Goal: Task Accomplishment & Management: Use online tool/utility

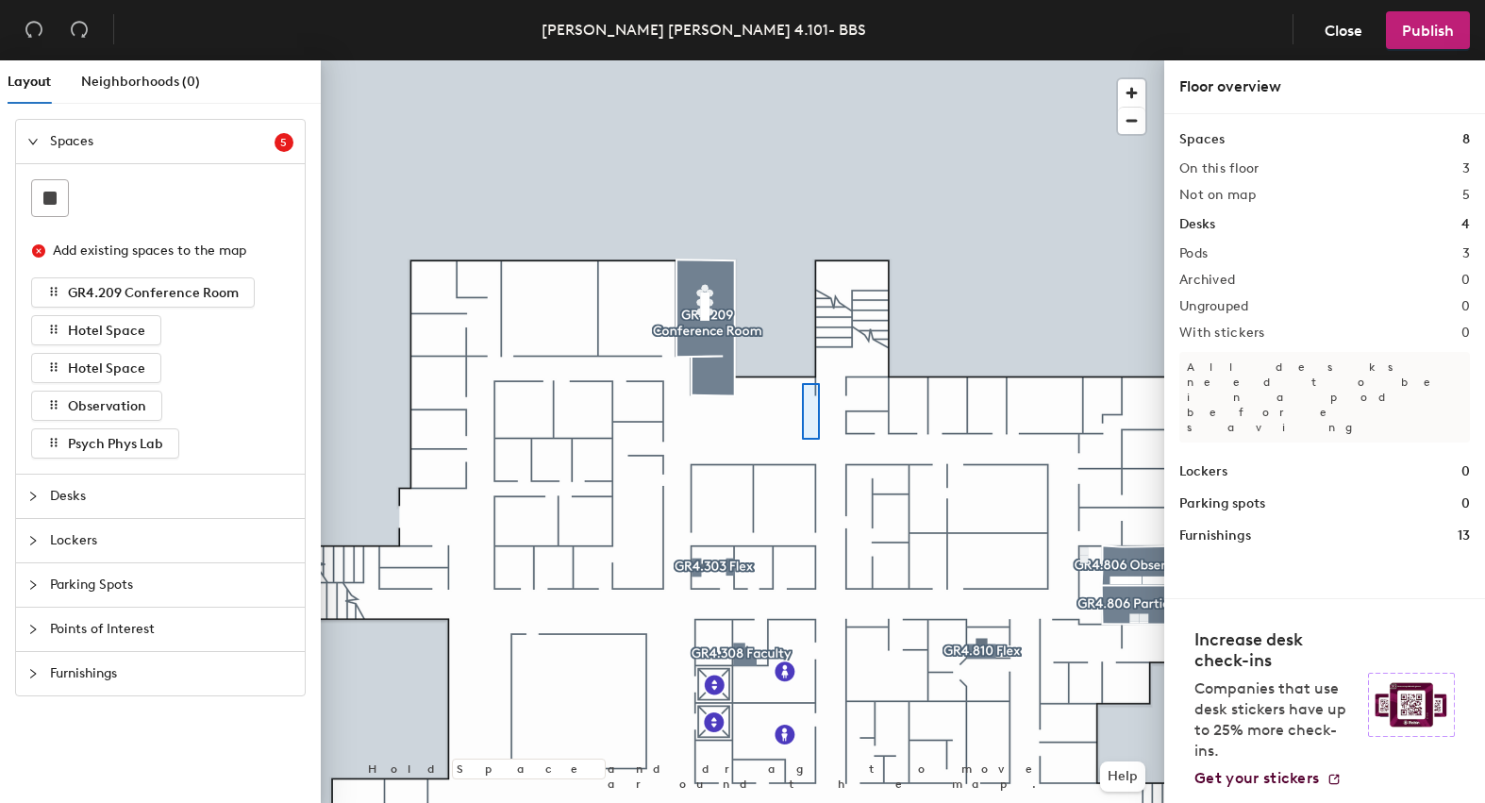
click at [803, 60] on div at bounding box center [742, 60] width 843 height 0
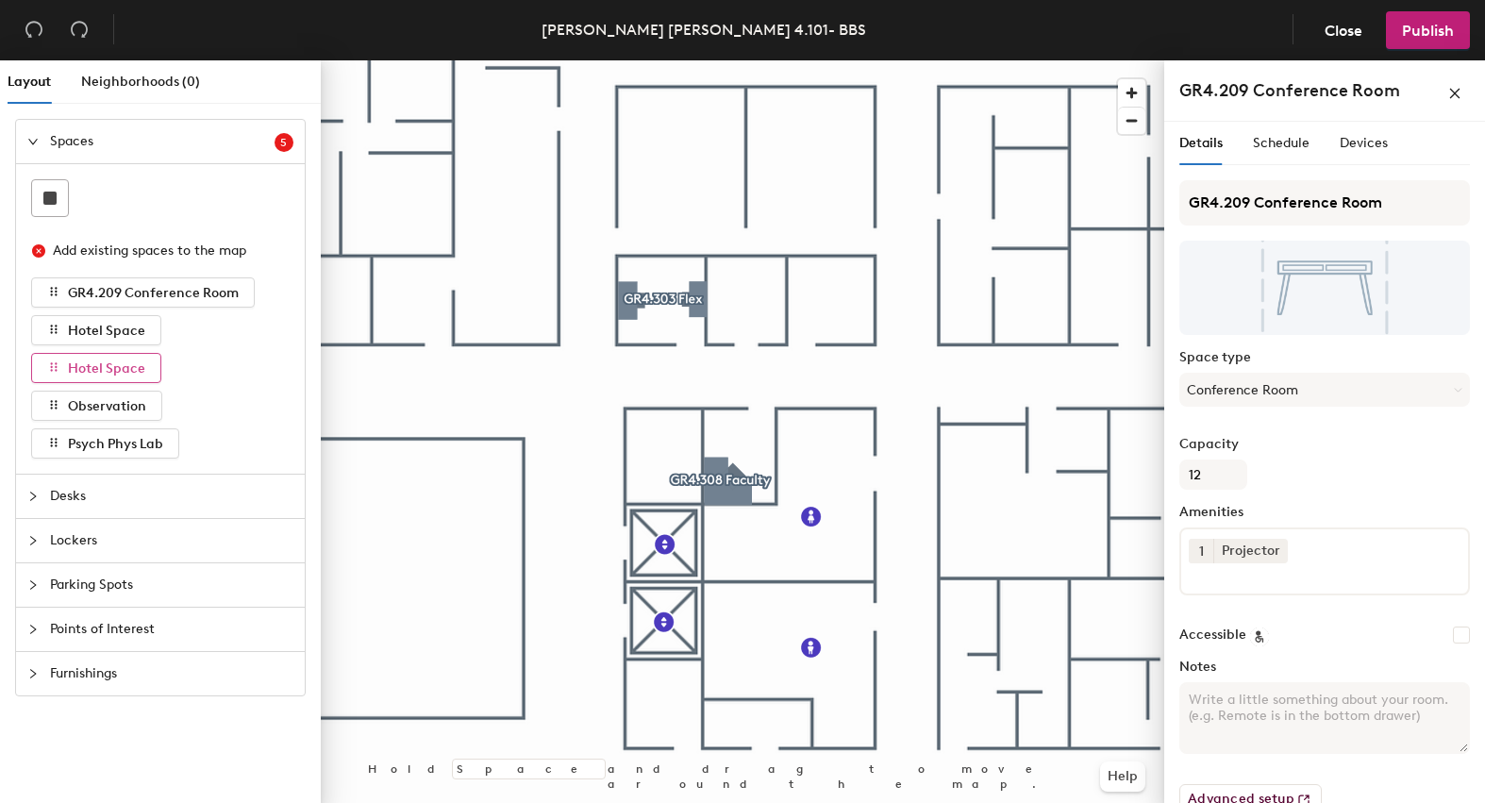
click at [112, 369] on span "Hotel Space" at bounding box center [106, 368] width 77 height 16
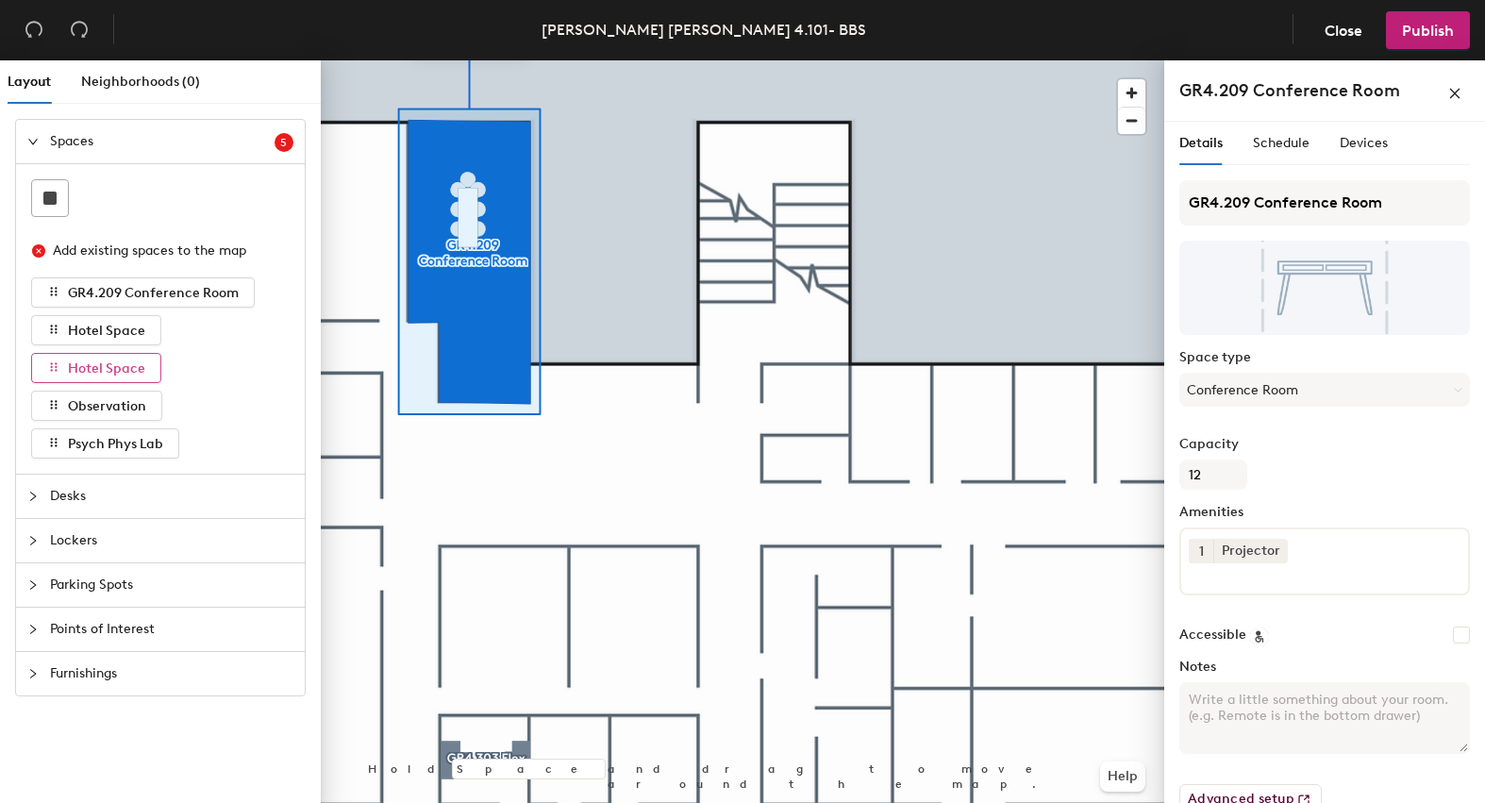
click at [123, 368] on span "Hotel Space" at bounding box center [106, 368] width 77 height 16
click at [57, 329] on icon "button" at bounding box center [54, 329] width 7 height 8
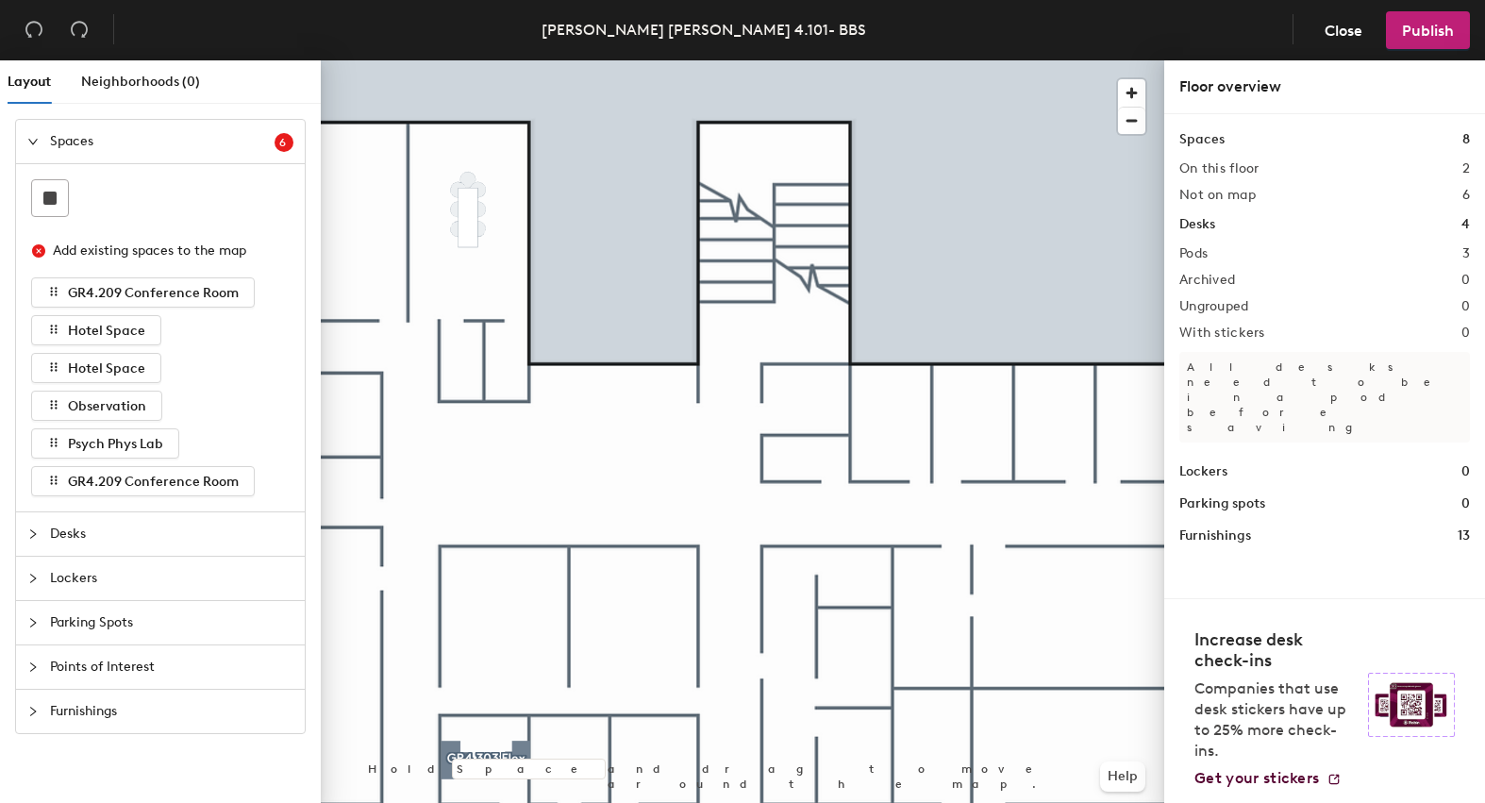
click at [35, 533] on icon "collapsed" at bounding box center [33, 533] width 6 height 9
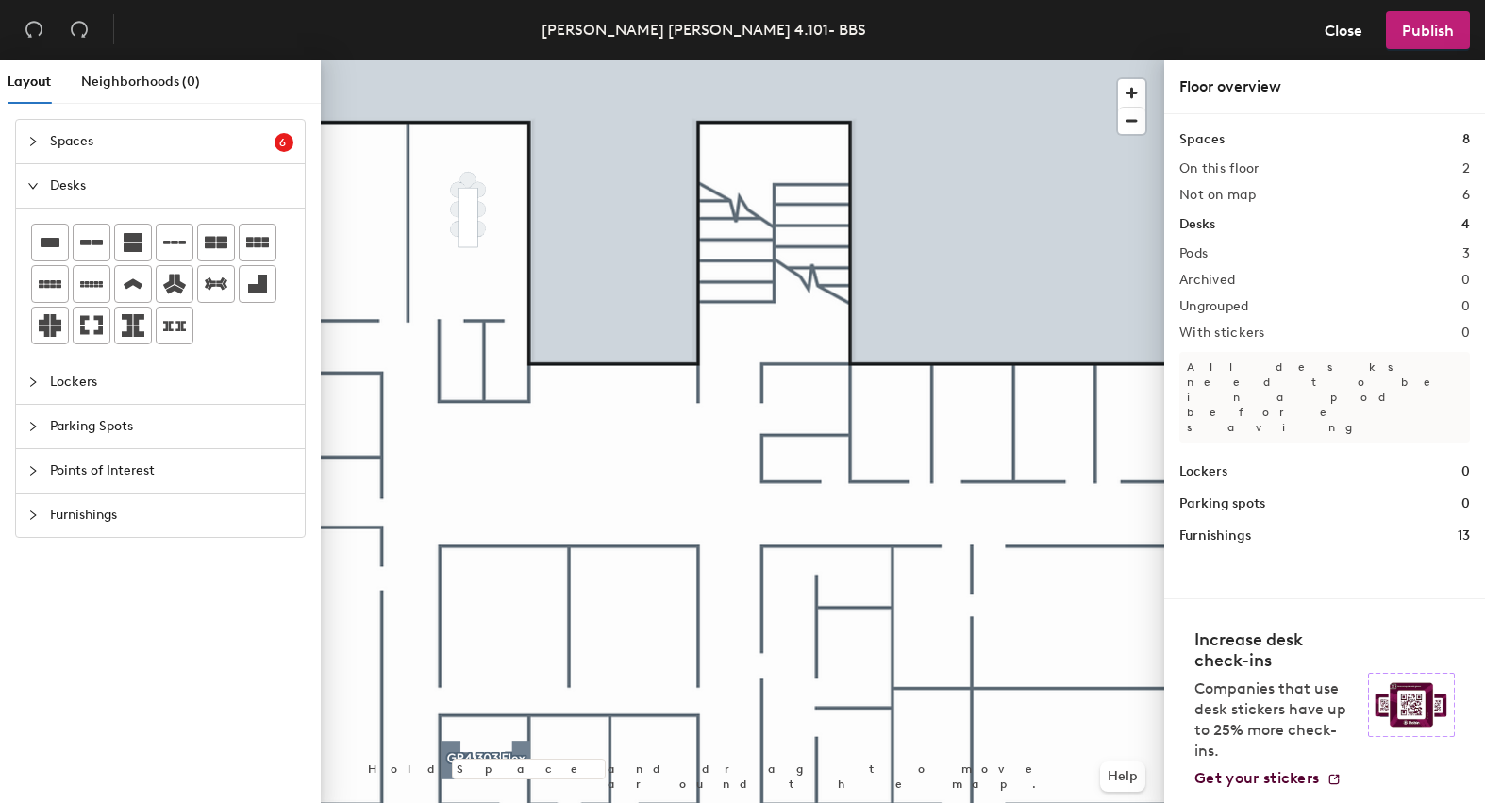
click at [469, 281] on div "Layout Neighborhoods (0) Spaces 6 Add existing spaces to the map GR4.209 Confer…" at bounding box center [742, 435] width 1485 height 750
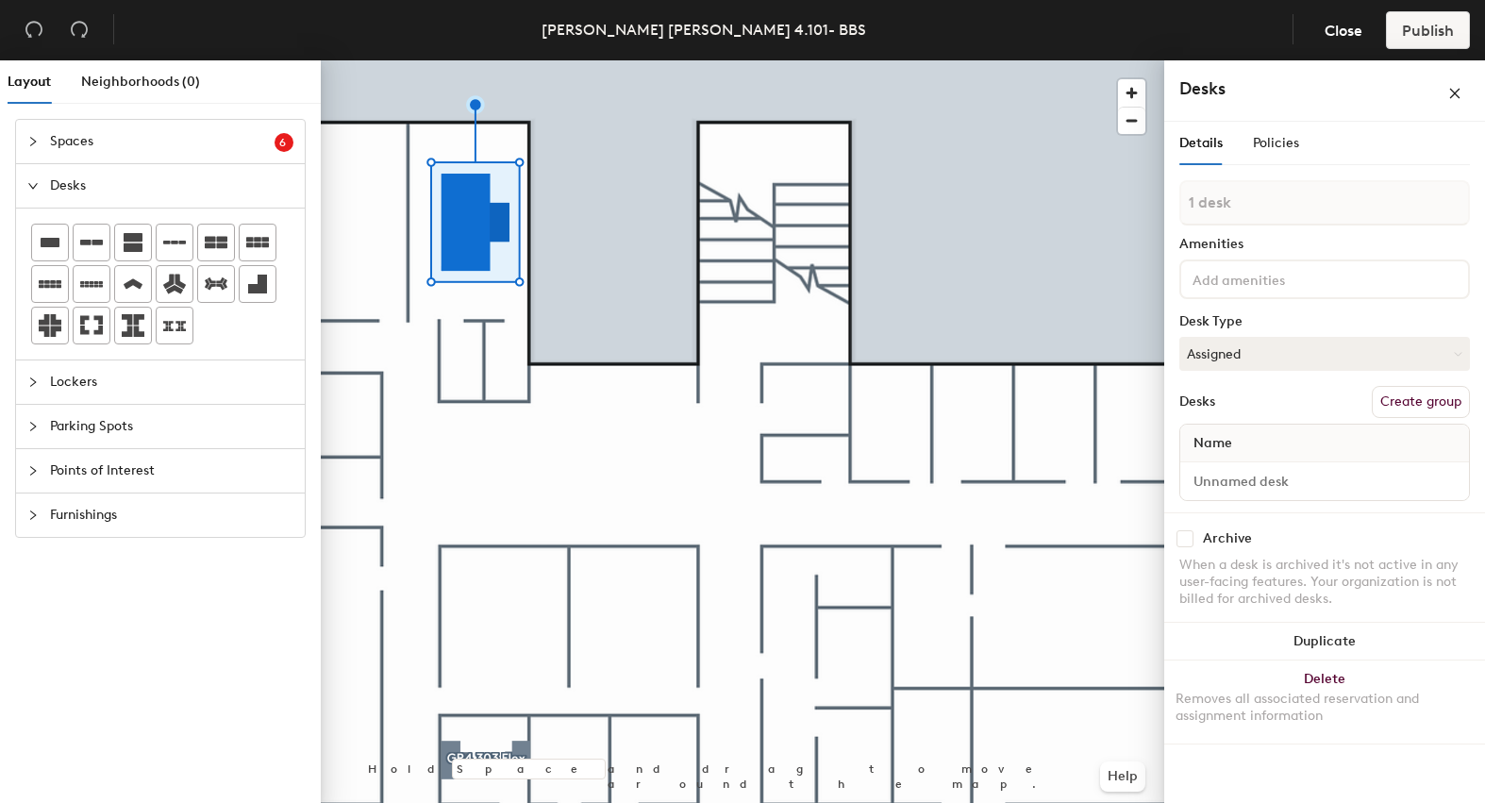
click at [590, 60] on div at bounding box center [742, 60] width 843 height 0
click at [1400, 403] on button "Create group" at bounding box center [1420, 402] width 98 height 32
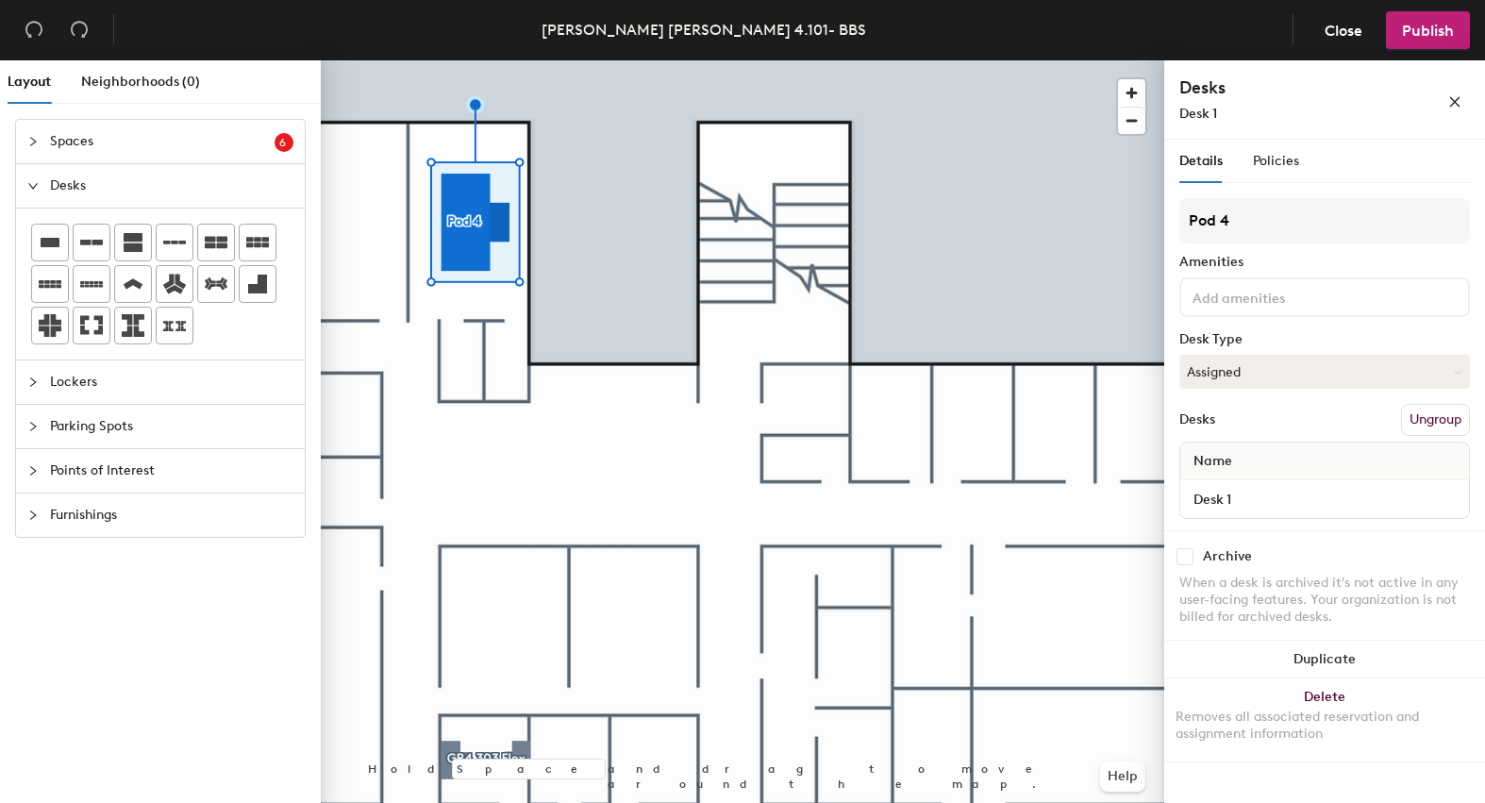
drag, startPoint x: 1249, startPoint y: 208, endPoint x: 1169, endPoint y: 226, distance: 82.4
click at [1169, 226] on div "Details Policies Pod 4 Amenities Desk Type Assigned Desks Ungroup Name Desk 1 A…" at bounding box center [1324, 475] width 321 height 671
click at [1141, 208] on div "Layout Neighborhoods (0) Spaces 6 Add existing spaces to the map GR4.209 Confer…" at bounding box center [742, 435] width 1485 height 750
type input "GR4.209 Conference Room"
click at [1246, 296] on input at bounding box center [1273, 296] width 170 height 23
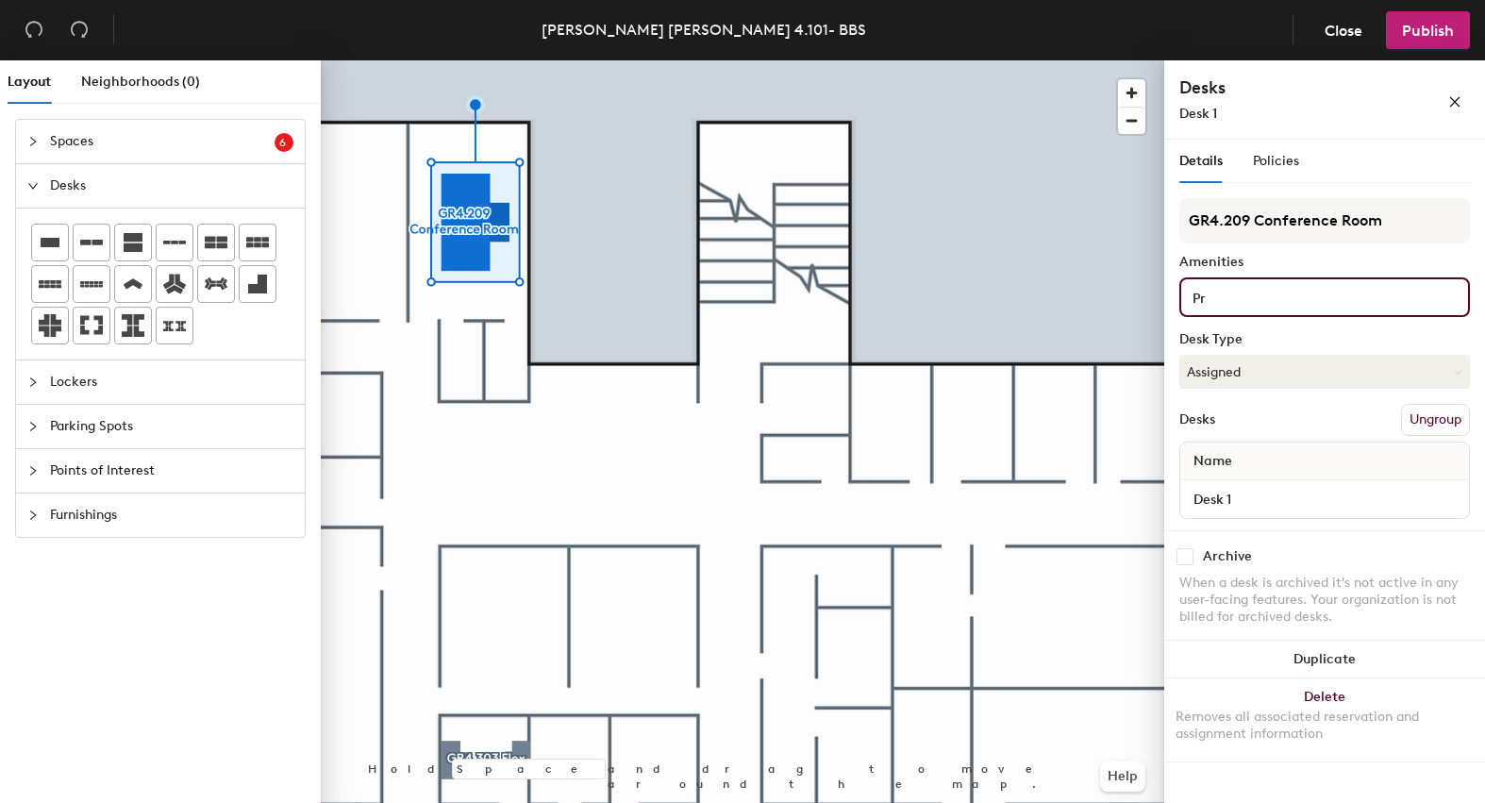
type input "P"
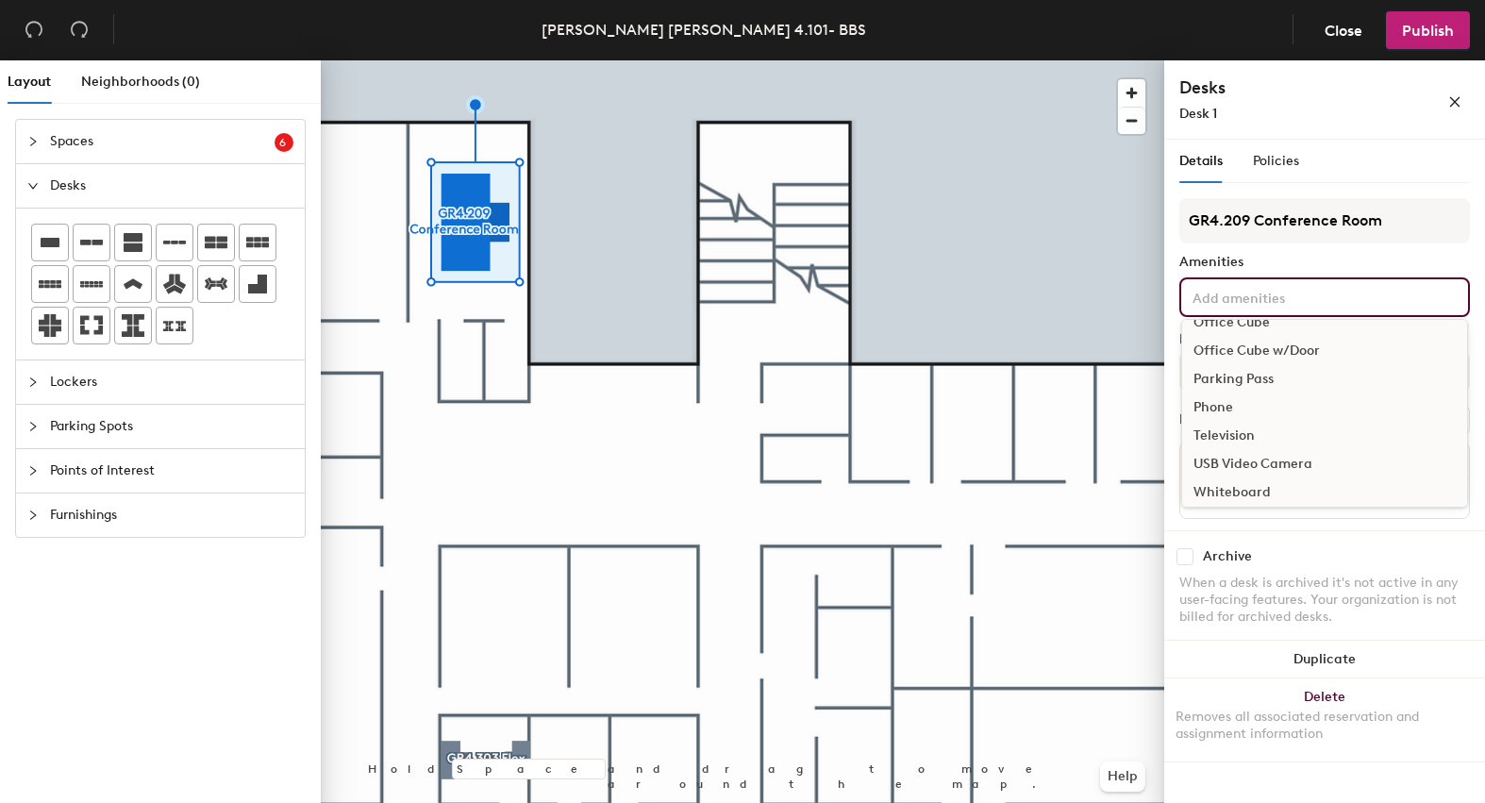
scroll to position [338, 0]
click at [1261, 485] on div "Whiteboard" at bounding box center [1324, 485] width 285 height 28
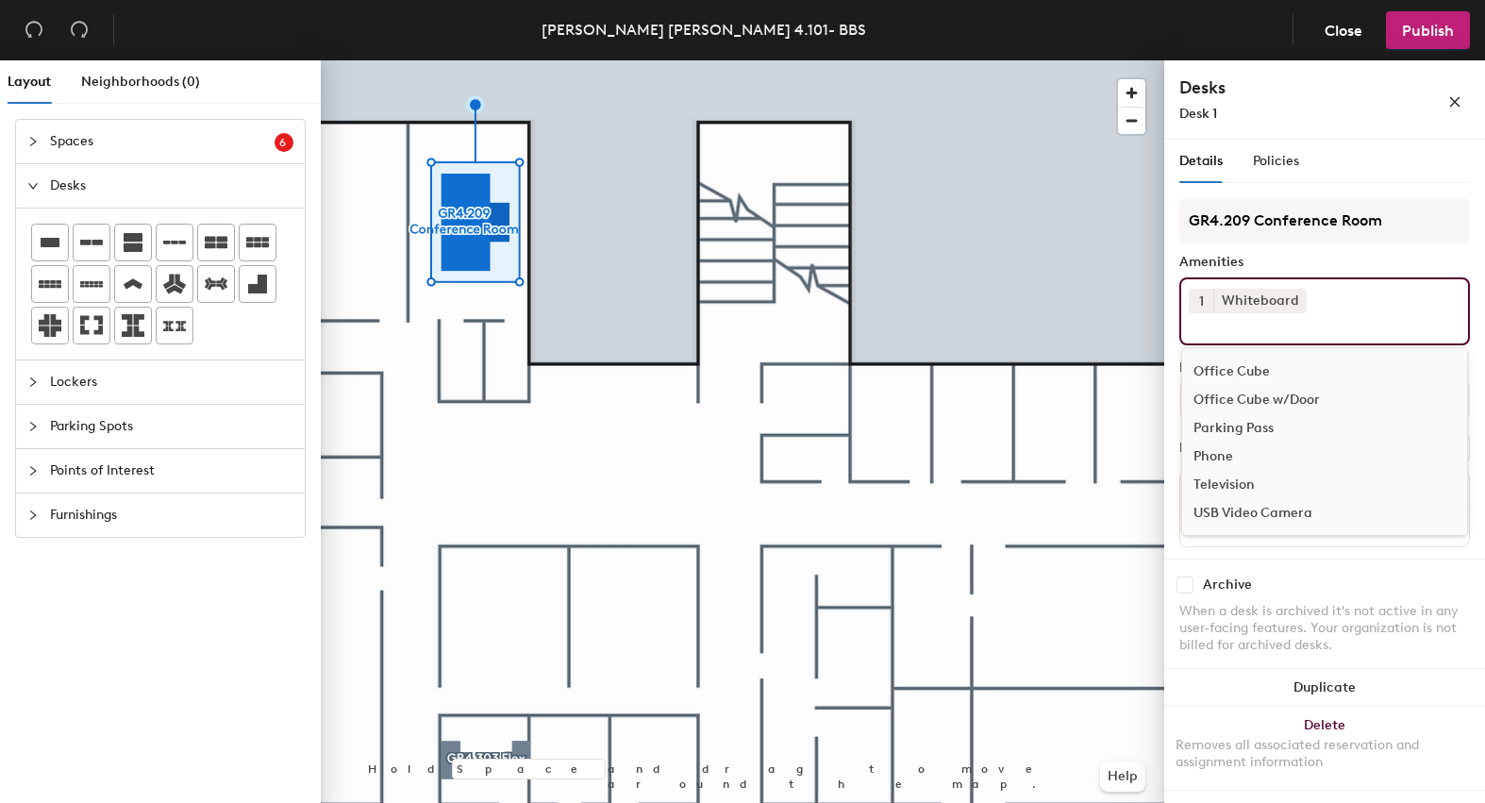
click at [1434, 265] on div "Amenities" at bounding box center [1324, 262] width 291 height 15
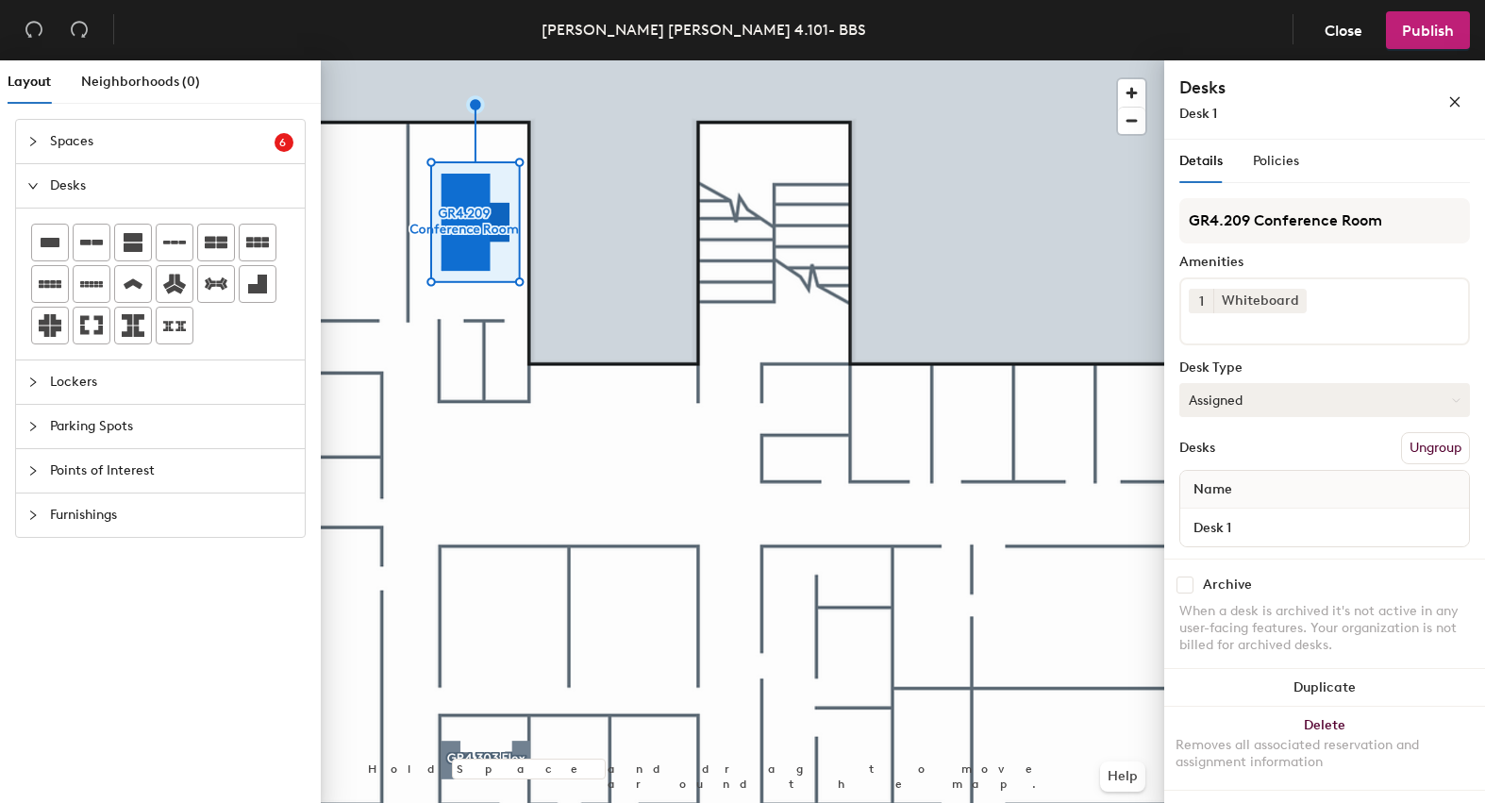
click at [1339, 401] on button "Assigned" at bounding box center [1324, 400] width 291 height 34
click at [1213, 485] on div "Hot" at bounding box center [1274, 487] width 189 height 28
click at [1230, 527] on input "Desk 1" at bounding box center [1324, 527] width 281 height 26
drag, startPoint x: 1252, startPoint y: 526, endPoint x: 1166, endPoint y: 523, distance: 85.9
click at [1166, 523] on div "Details Policies GR4.209 Conference Room Amenities 1 Whiteboard Desk Type Hot D…" at bounding box center [1324, 475] width 321 height 671
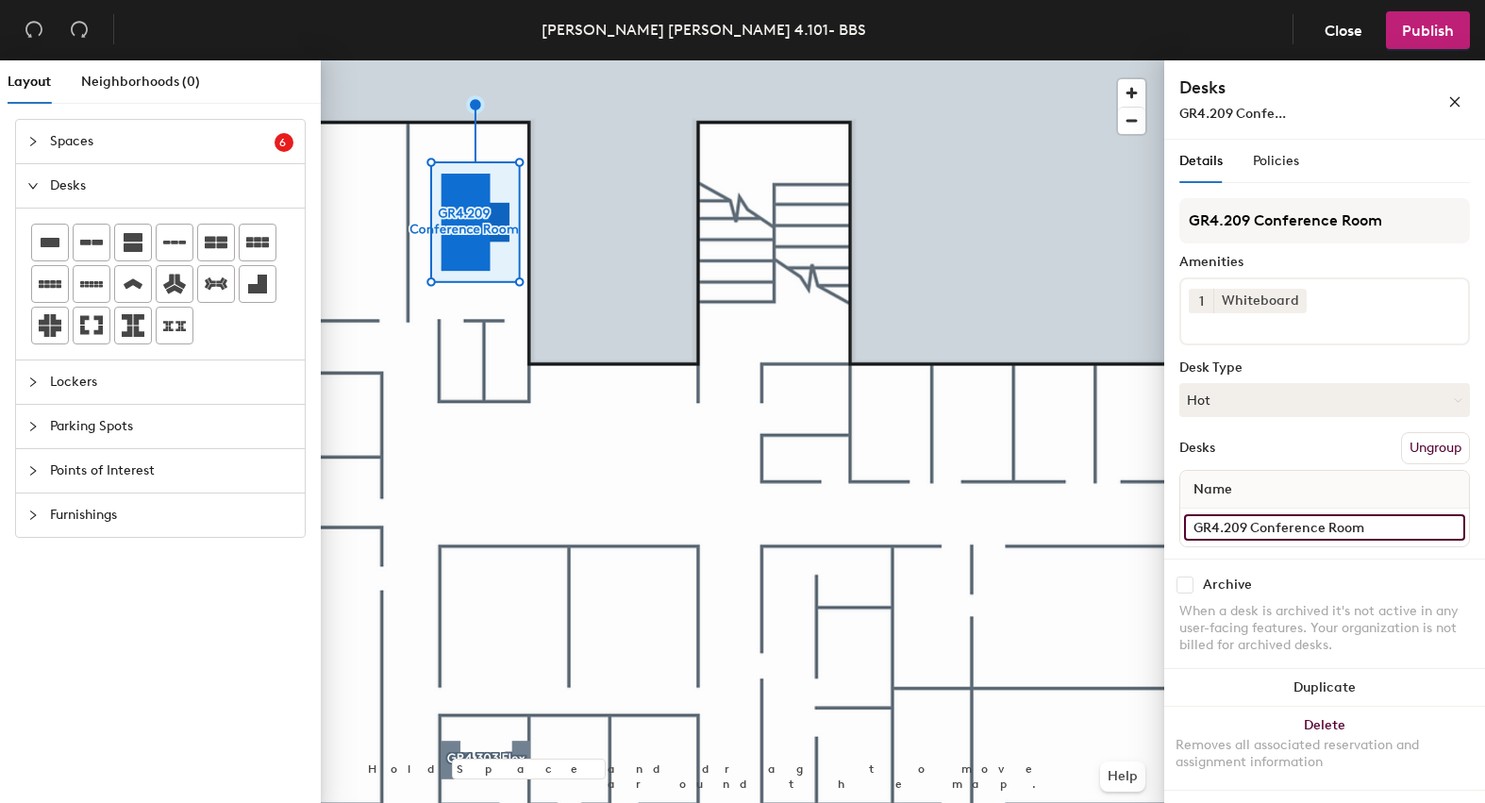
type input "GR4.209 Conference Room"
click at [1337, 568] on div "Archive When a desk is archived it's not active in any user-facing features. Yo…" at bounding box center [1324, 617] width 321 height 118
click at [1281, 164] on span "Policies" at bounding box center [1276, 161] width 46 height 16
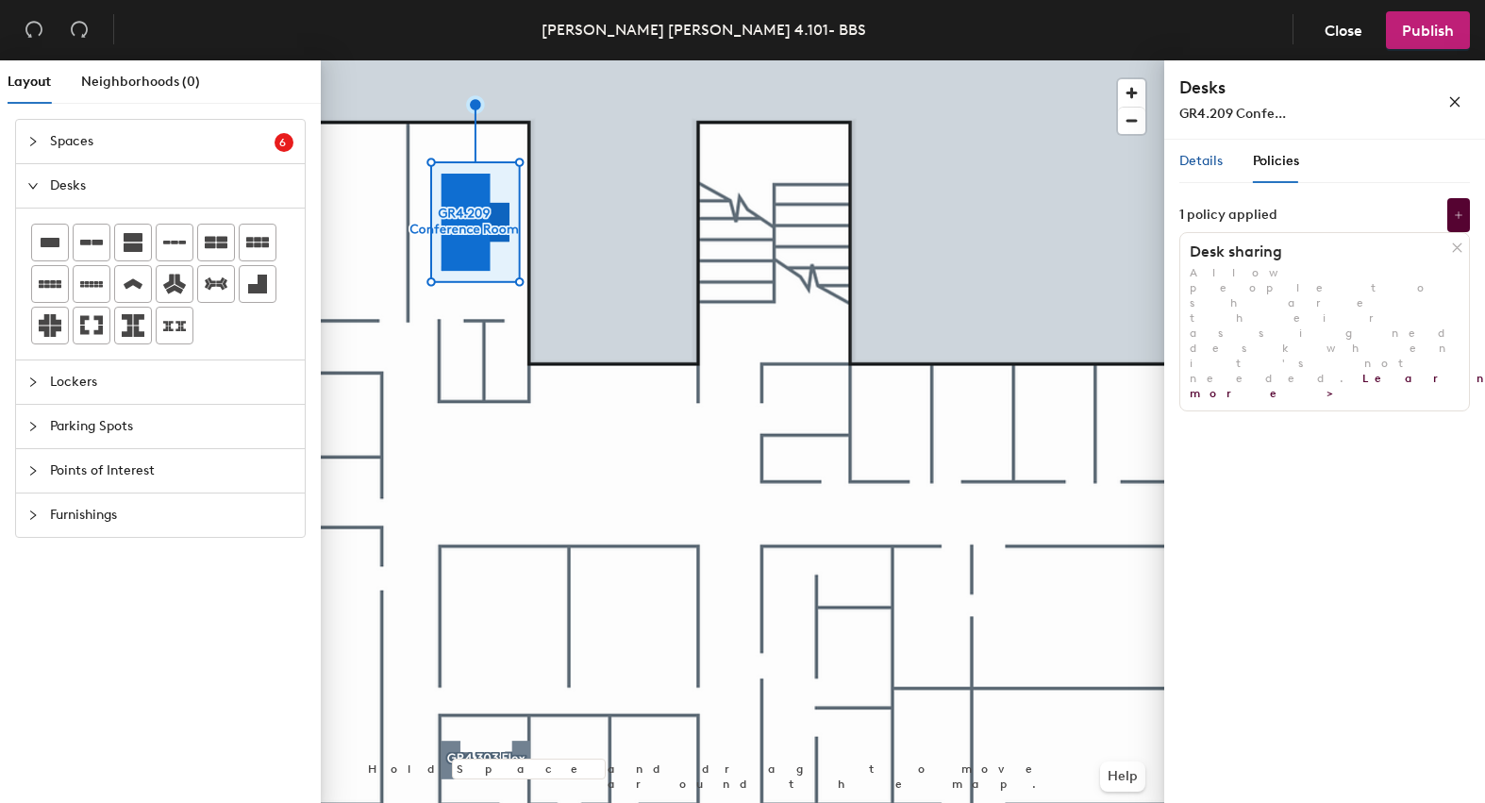
click at [1199, 153] on span "Details" at bounding box center [1200, 161] width 43 height 16
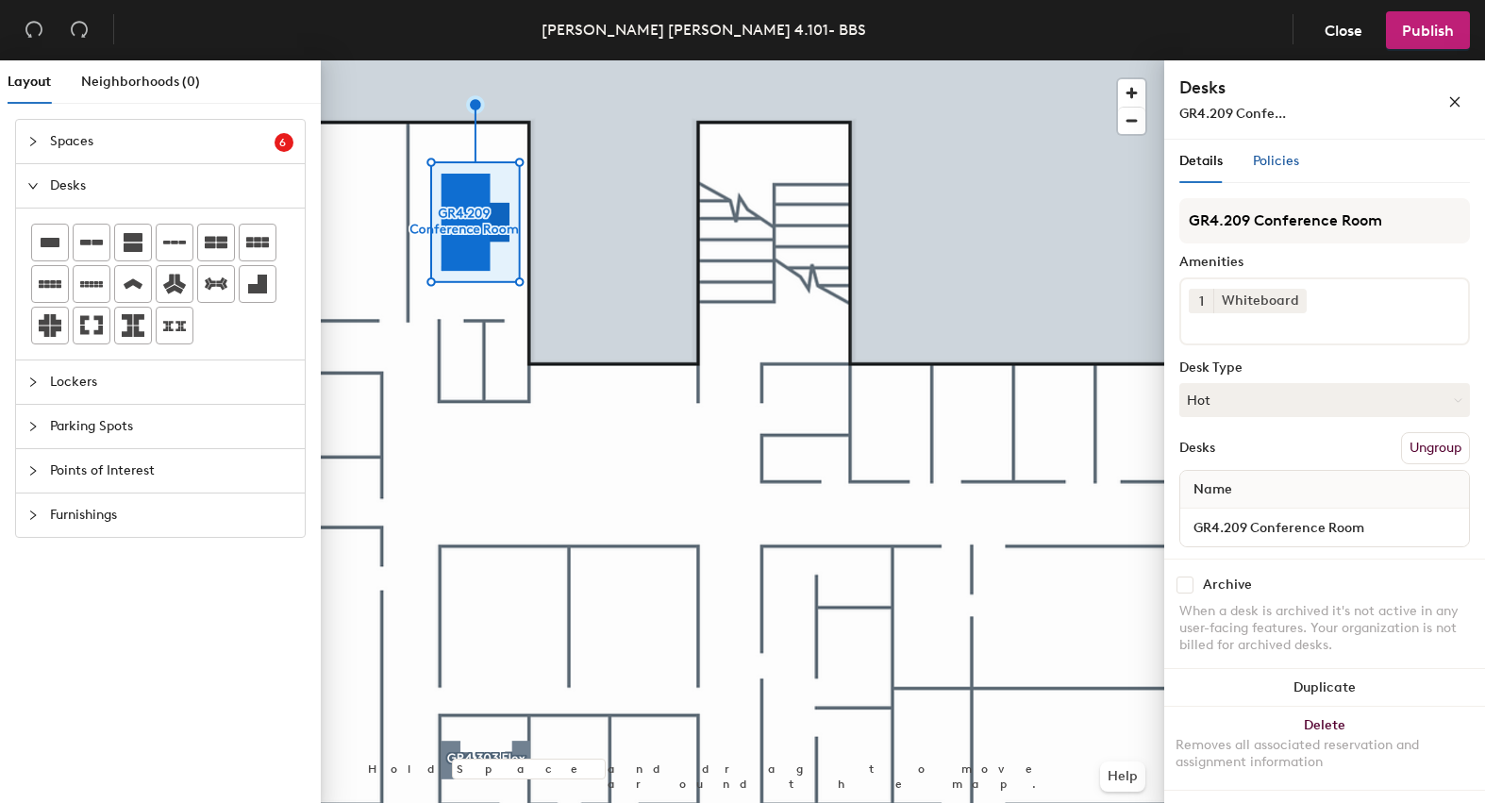
click at [1283, 166] on span "Policies" at bounding box center [1276, 161] width 46 height 16
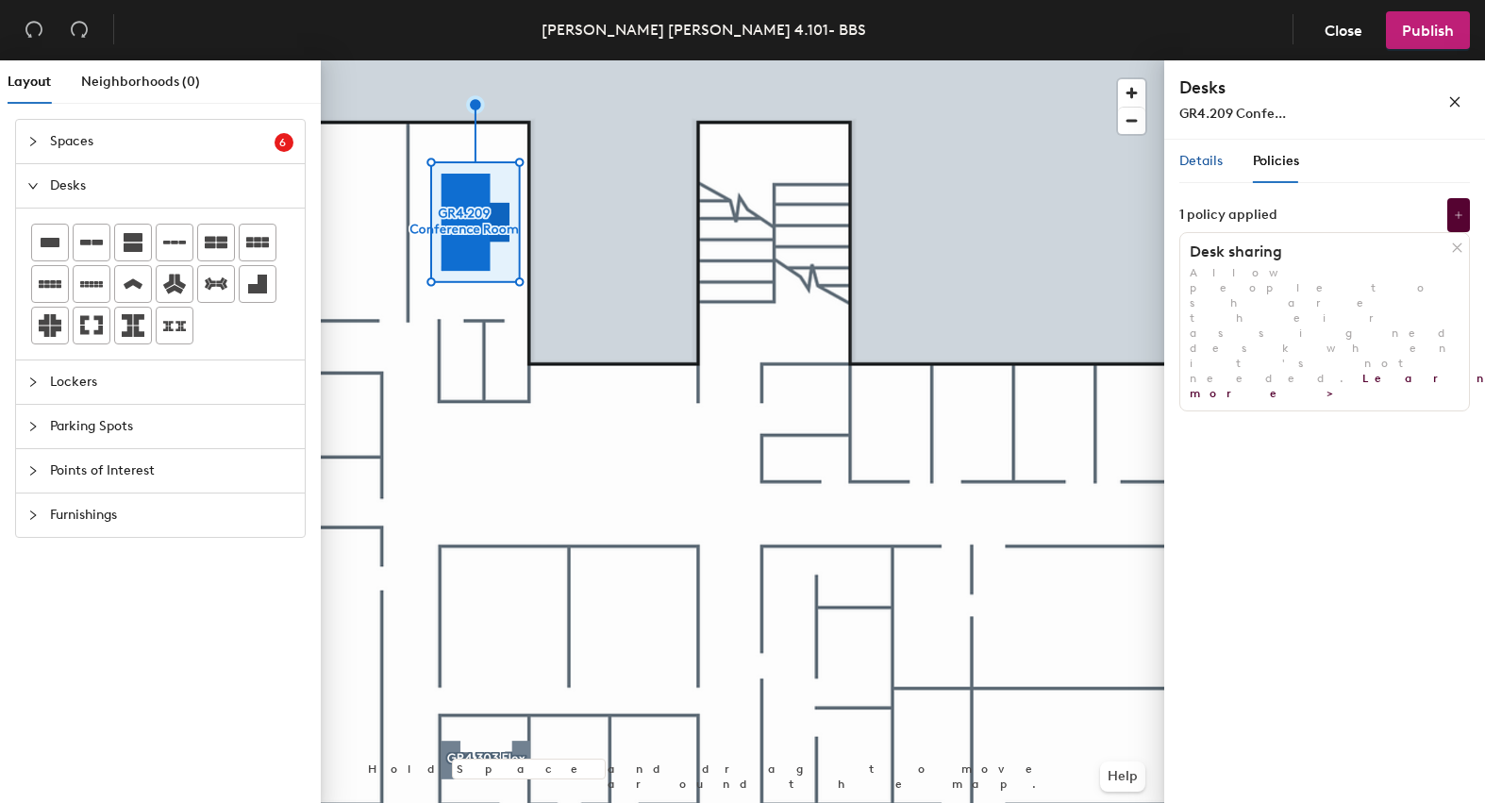
click at [1202, 157] on span "Details" at bounding box center [1200, 161] width 43 height 16
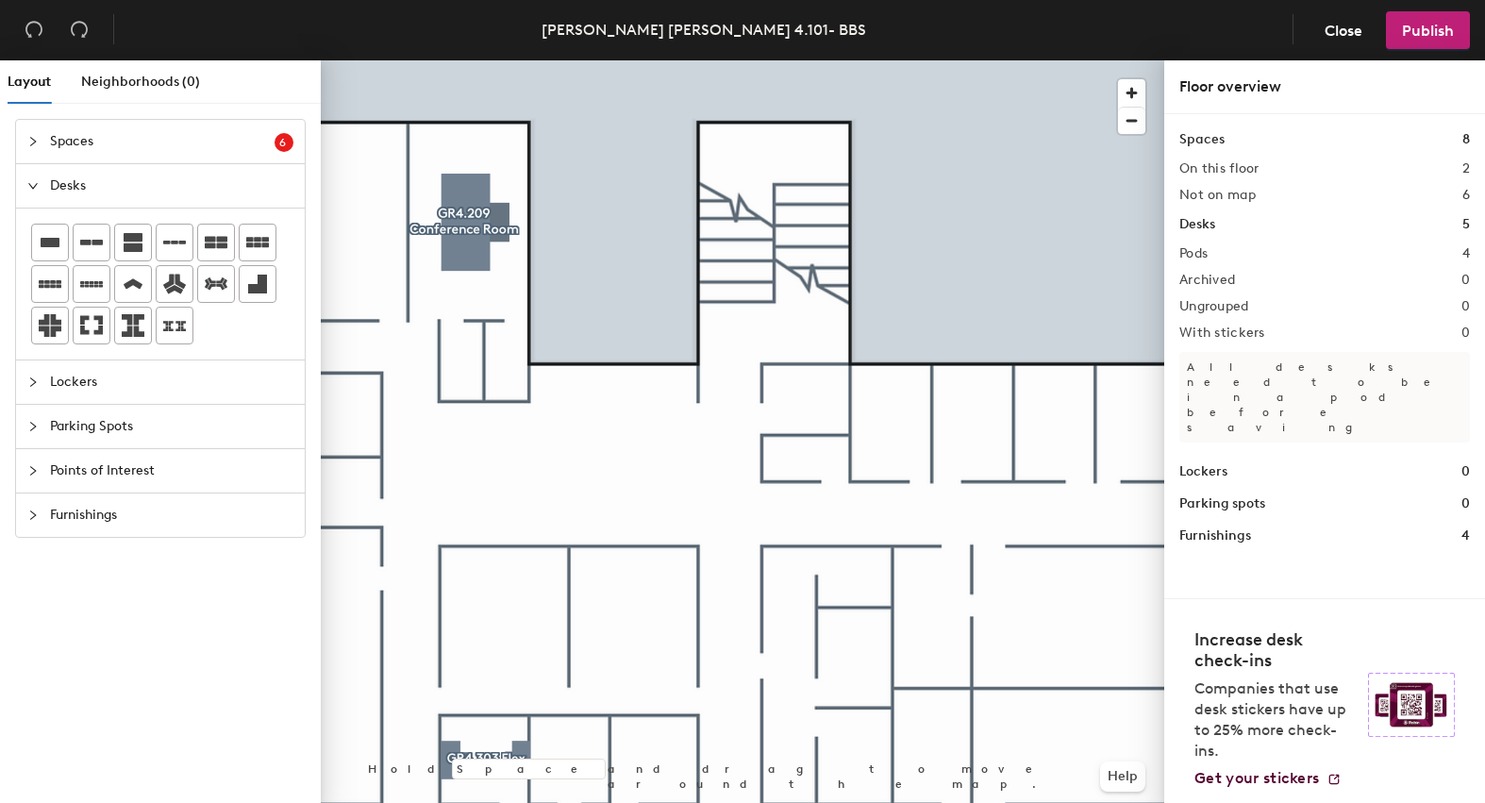
click at [35, 183] on icon "expanded" at bounding box center [32, 185] width 11 height 11
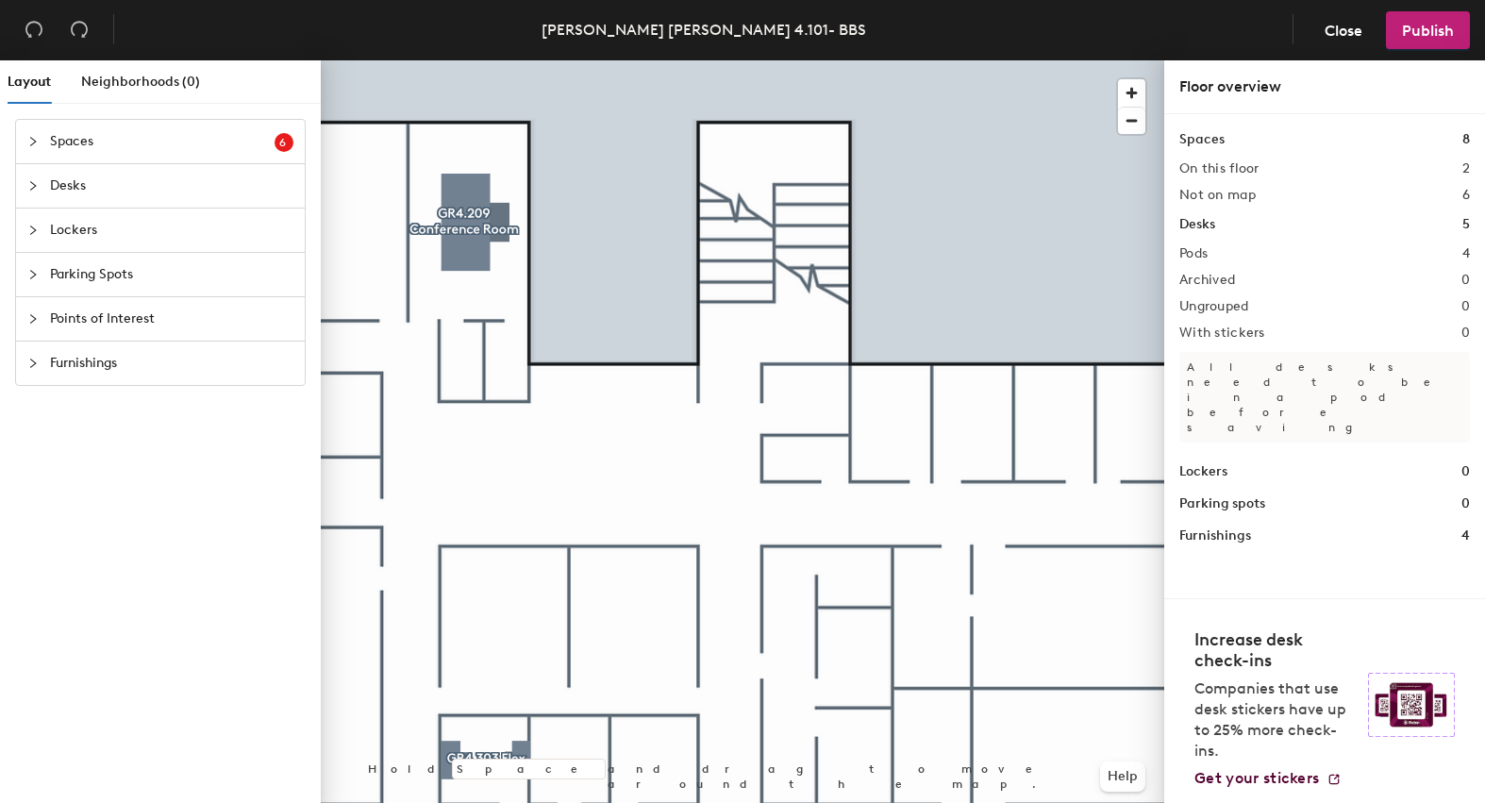
click at [34, 140] on icon "collapsed" at bounding box center [32, 141] width 11 height 11
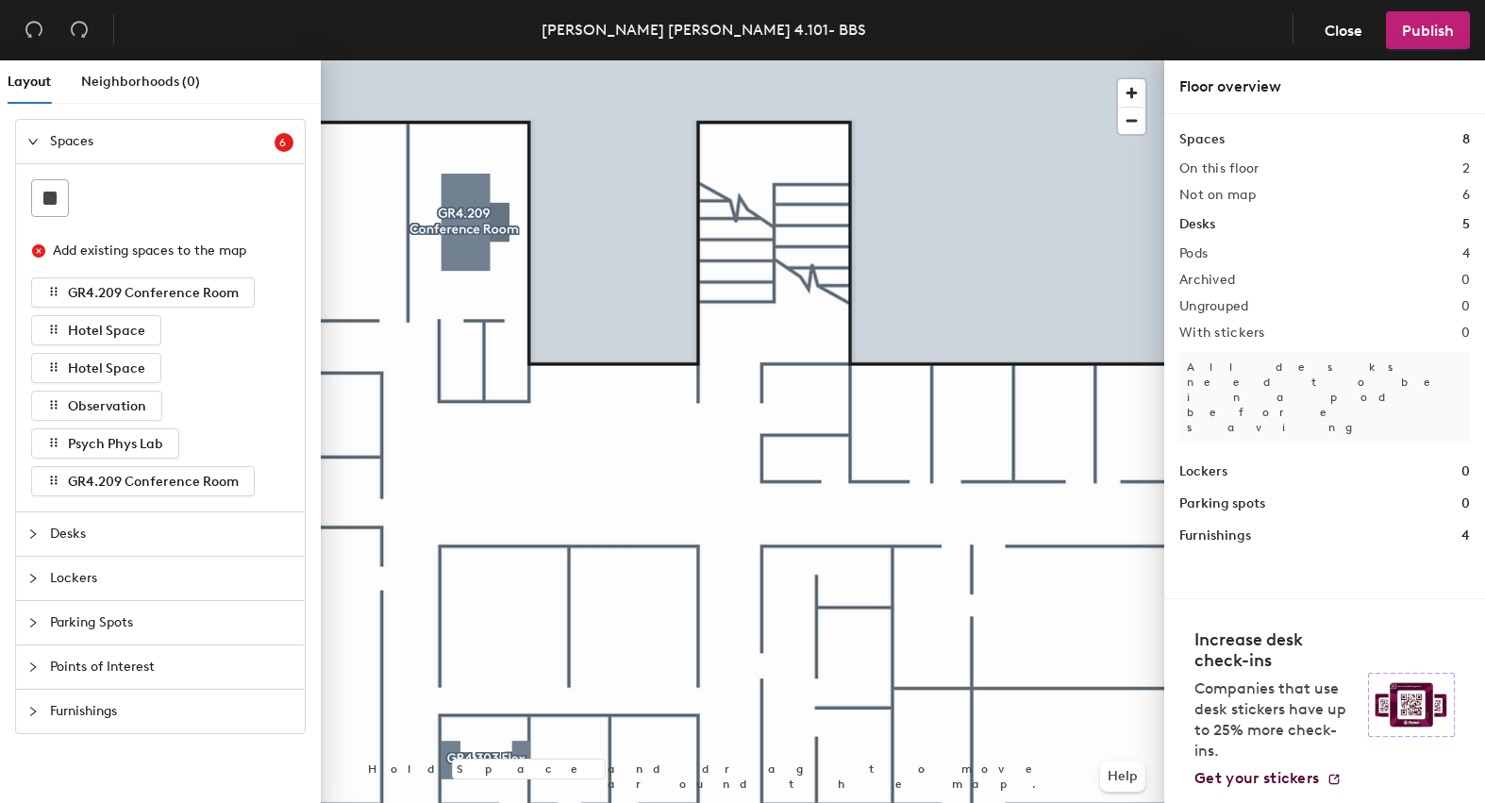
click at [34, 140] on icon "expanded" at bounding box center [32, 141] width 11 height 11
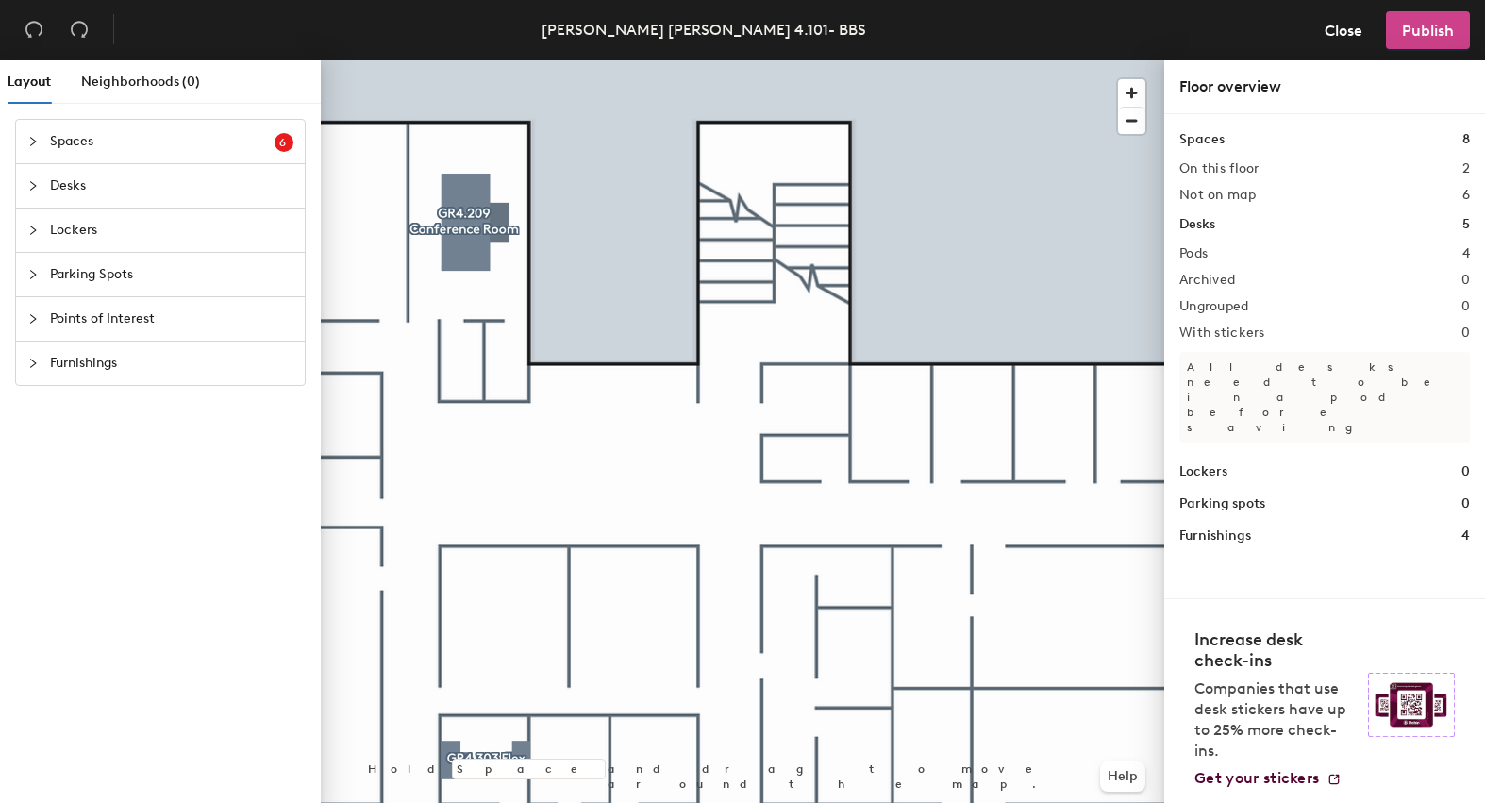
click at [1457, 18] on button "Publish" at bounding box center [1428, 30] width 84 height 38
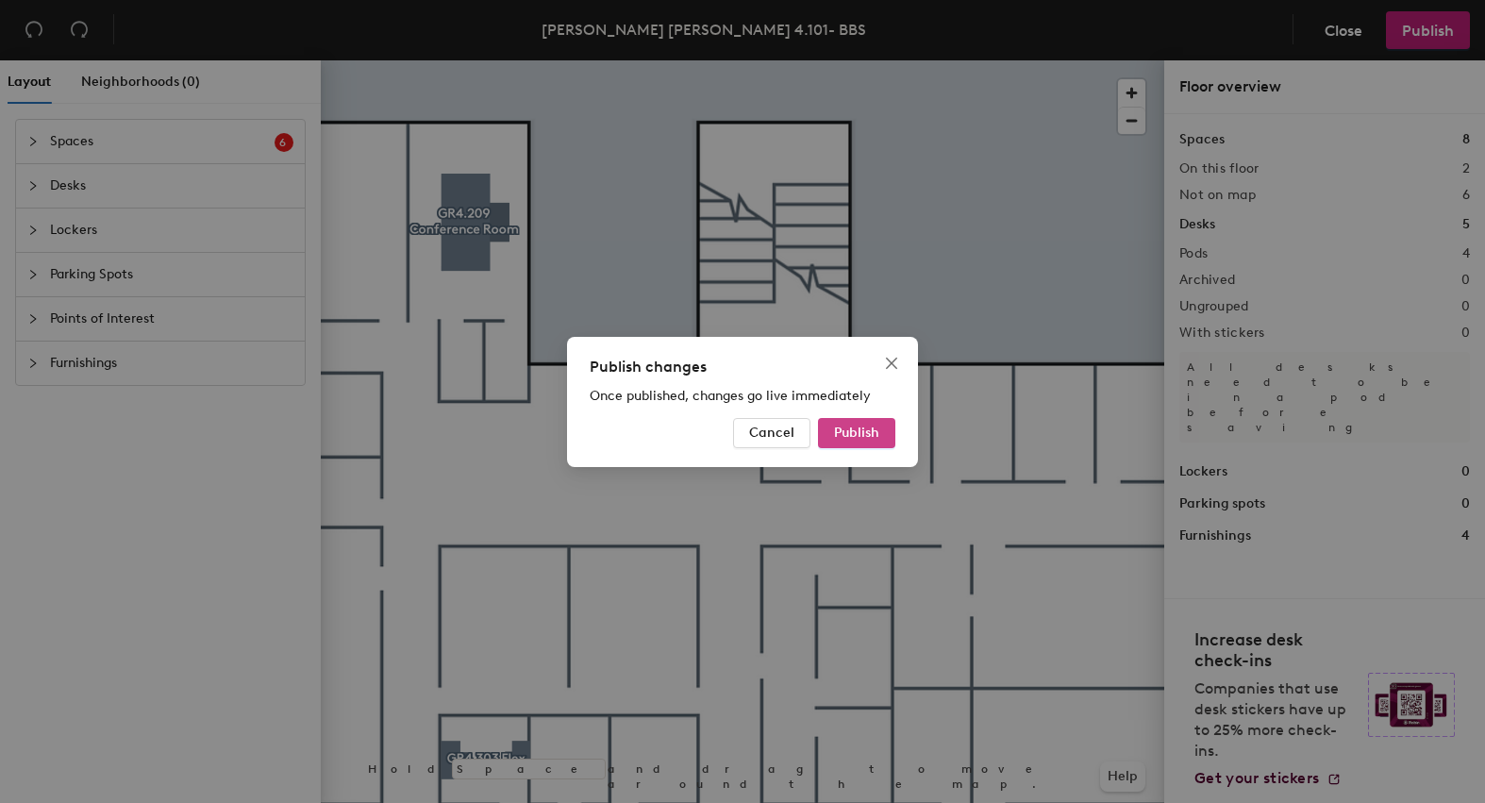
click at [875, 435] on span "Publish" at bounding box center [856, 432] width 45 height 16
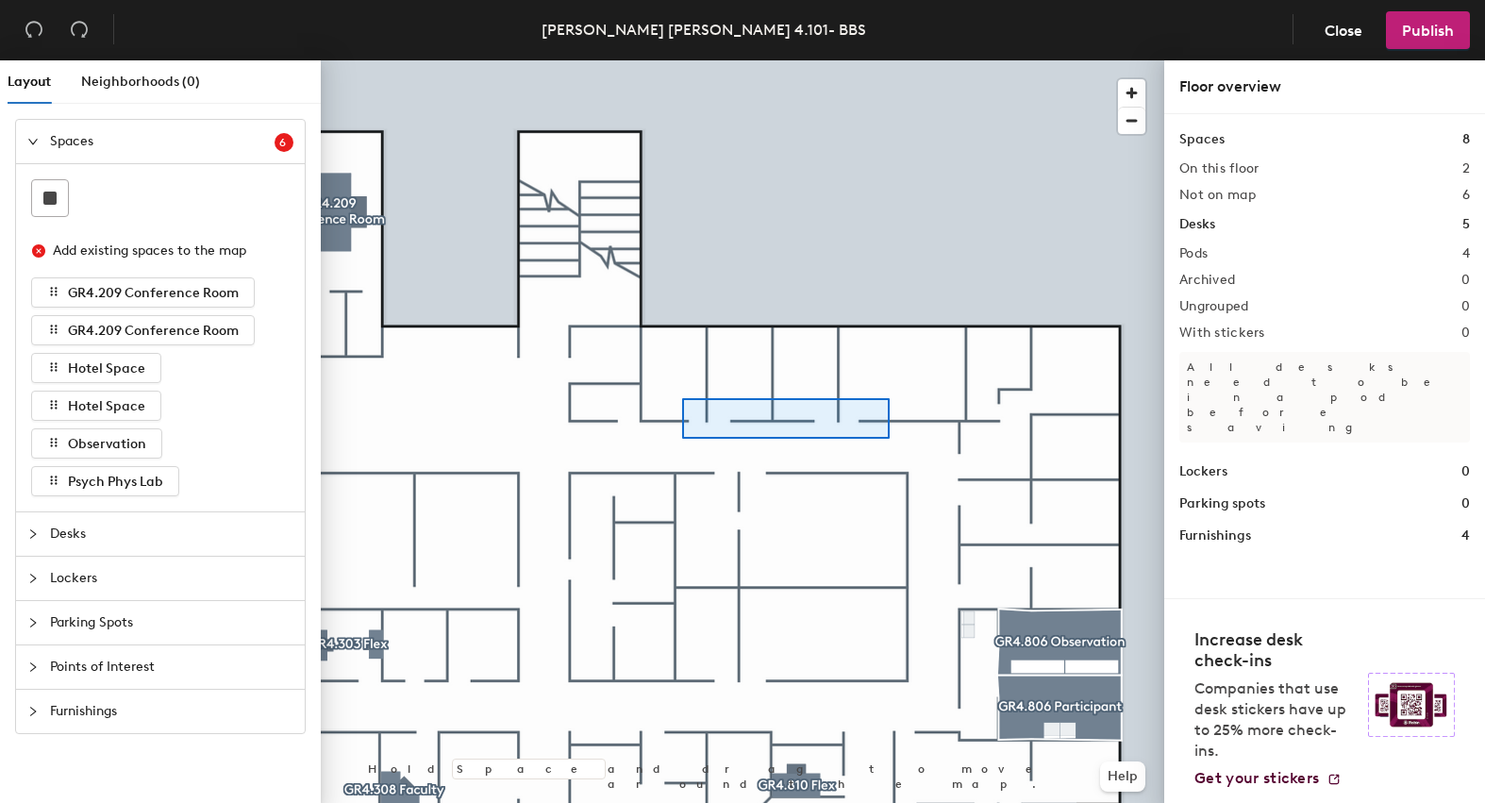
click at [631, 60] on div at bounding box center [742, 60] width 843 height 0
click at [329, 60] on div at bounding box center [742, 60] width 843 height 0
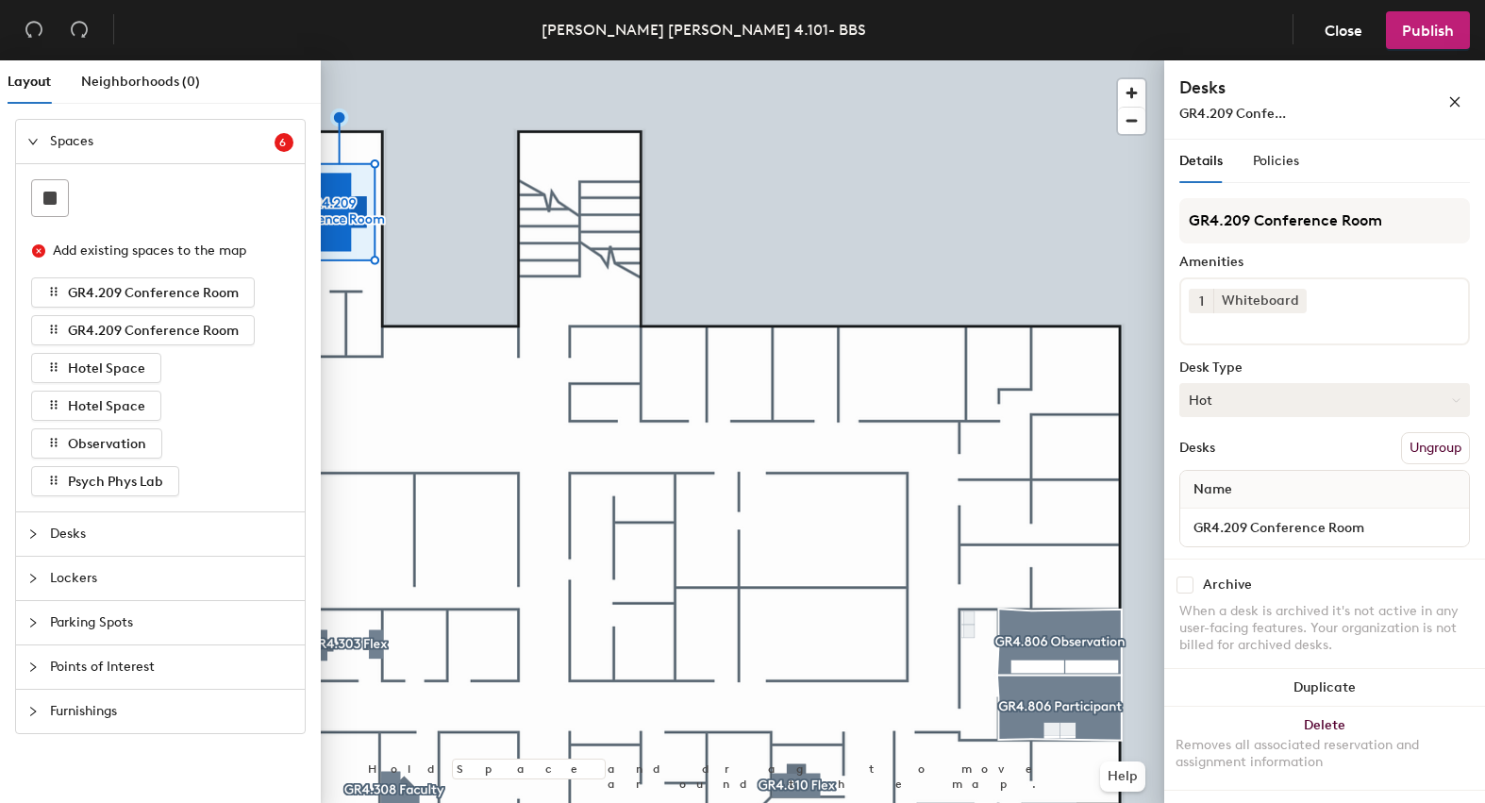
click at [1337, 402] on button "Hot" at bounding box center [1324, 400] width 291 height 34
click at [1238, 458] on div "Assigned" at bounding box center [1274, 458] width 189 height 28
click at [1430, 38] on span "Publish" at bounding box center [1428, 31] width 52 height 18
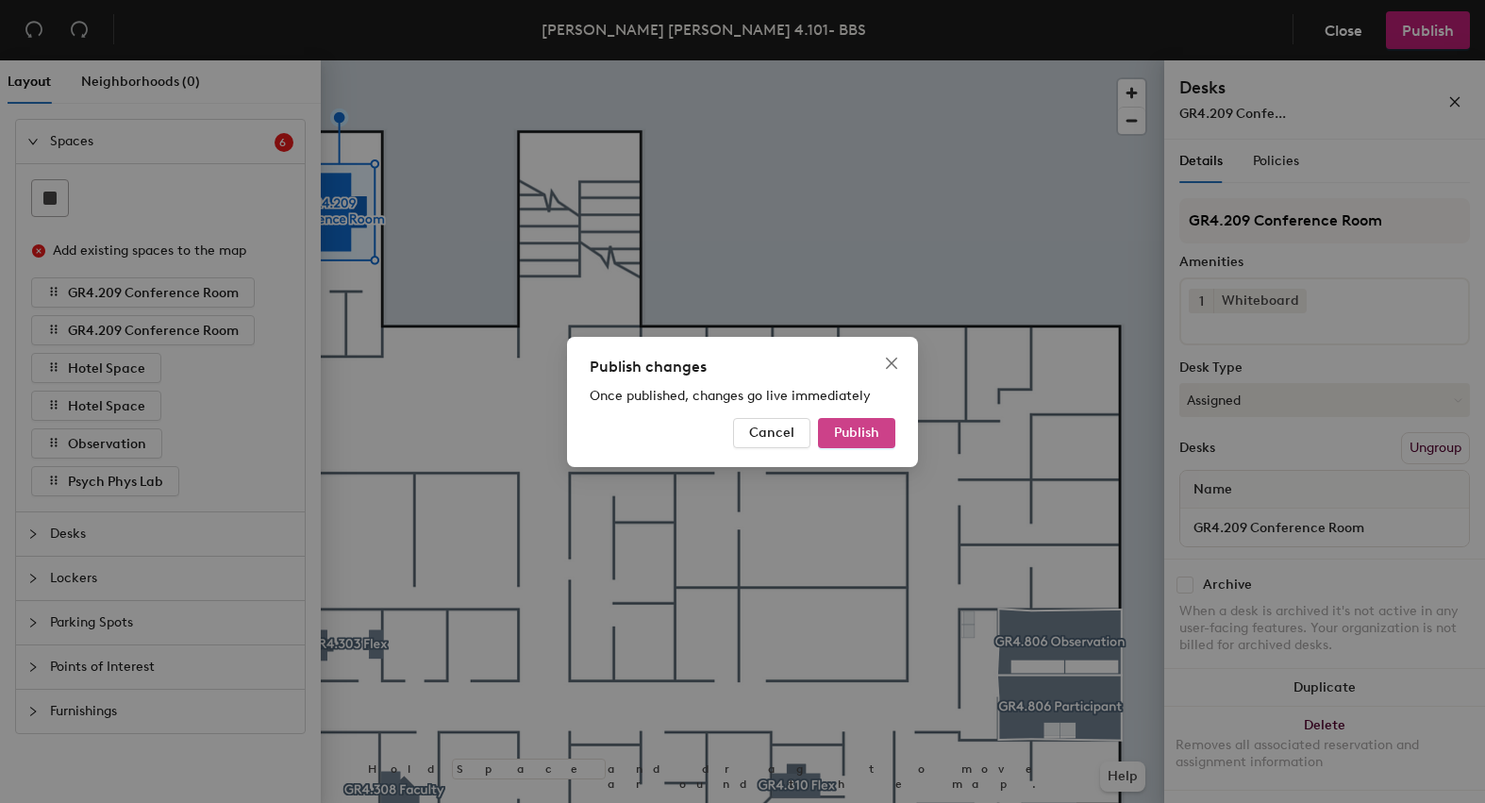
click at [872, 426] on span "Publish" at bounding box center [856, 432] width 45 height 16
